Goal: Transaction & Acquisition: Purchase product/service

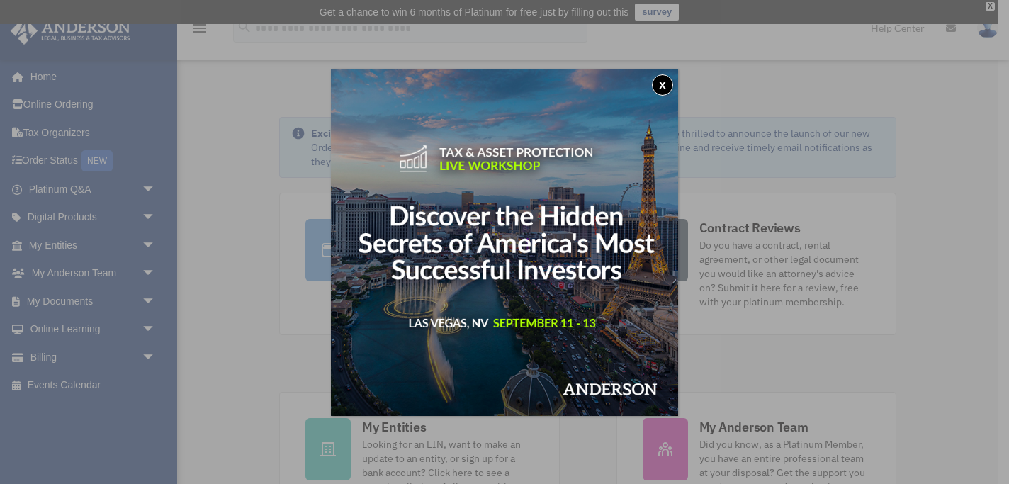
click at [668, 84] on button "x" at bounding box center [662, 84] width 21 height 21
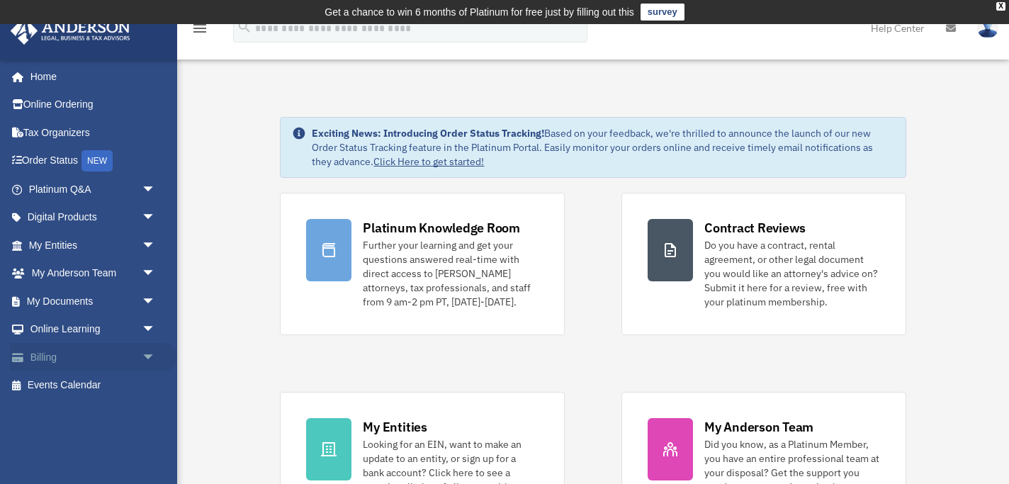
click at [148, 354] on span "arrow_drop_down" at bounding box center [156, 357] width 28 height 29
click at [84, 379] on link "$ Open Invoices" at bounding box center [98, 385] width 157 height 29
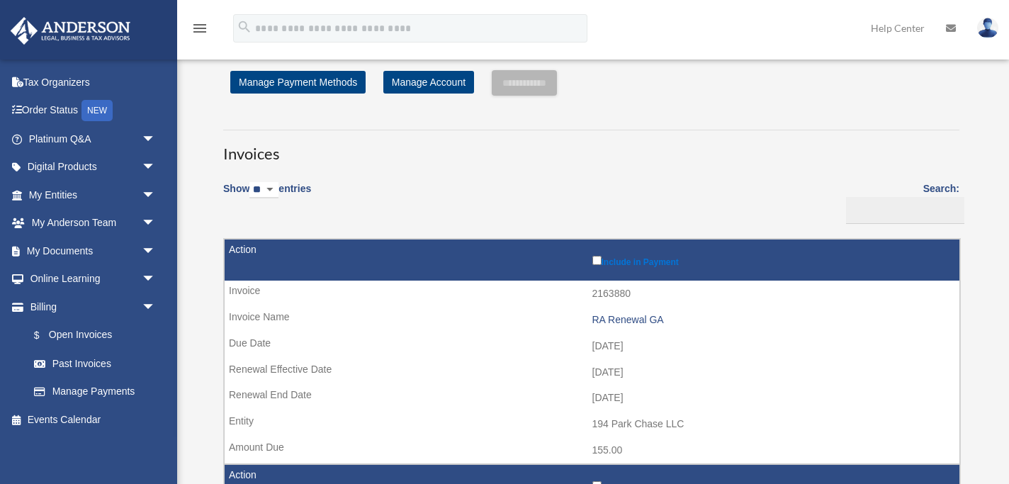
scroll to position [35, 0]
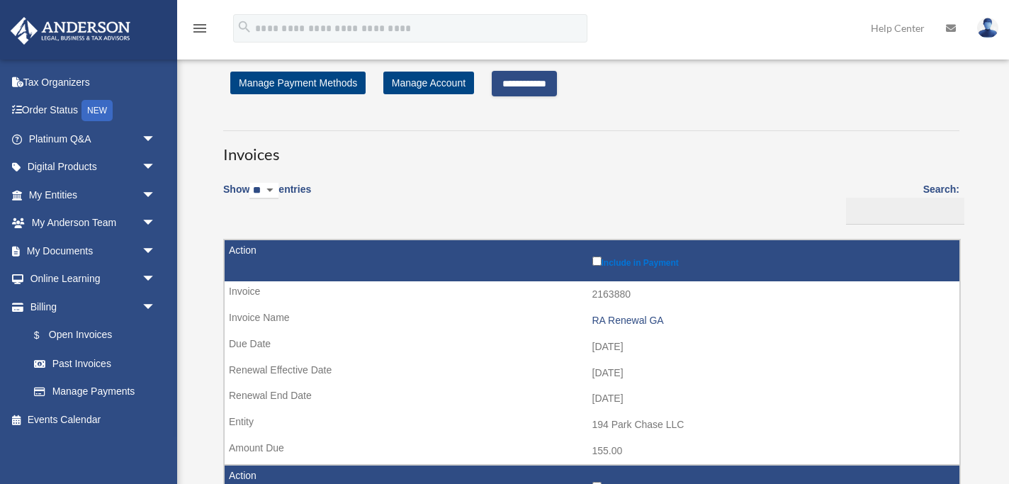
click at [530, 89] on input "**********" at bounding box center [524, 84] width 65 height 26
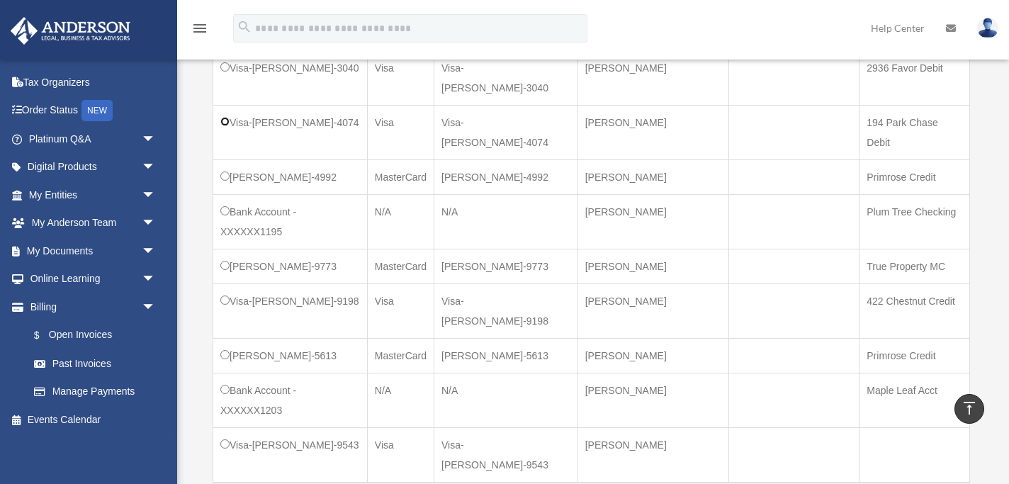
scroll to position [508, 0]
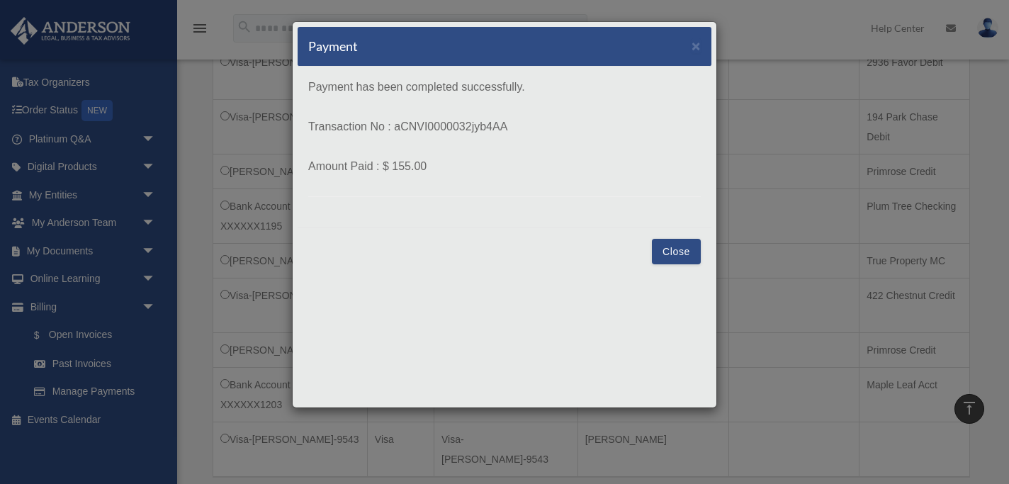
click at [657, 252] on button "Close" at bounding box center [676, 252] width 49 height 26
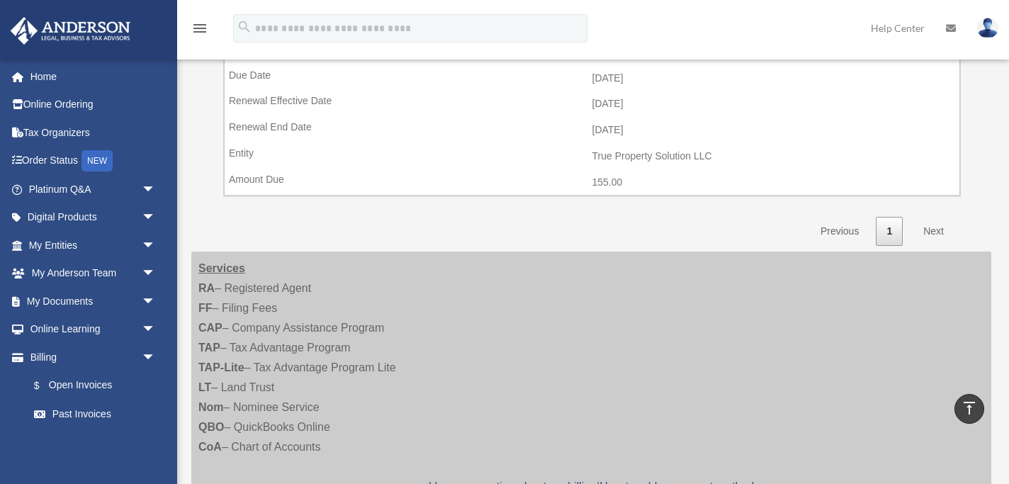
scroll to position [532, 0]
